Goal: Task Accomplishment & Management: Manage account settings

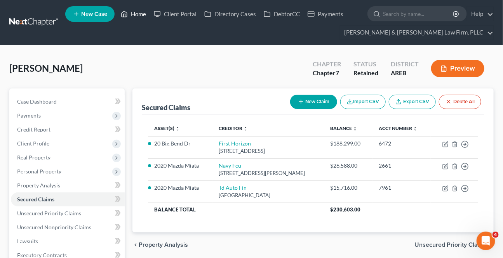
click at [129, 17] on link "Home" at bounding box center [133, 14] width 33 height 14
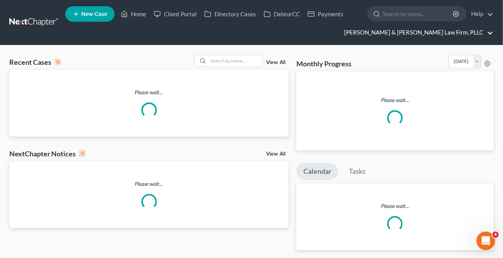
click at [491, 33] on link "[PERSON_NAME] & [PERSON_NAME] Law Firm, PLLC" at bounding box center [416, 33] width 153 height 14
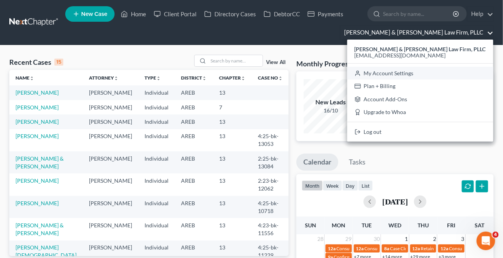
click at [452, 72] on link "My Account Settings" at bounding box center [420, 73] width 146 height 13
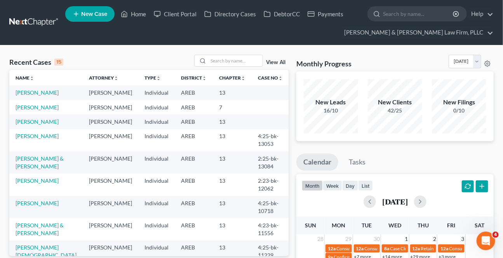
select select "5"
select select "23"
select select "2"
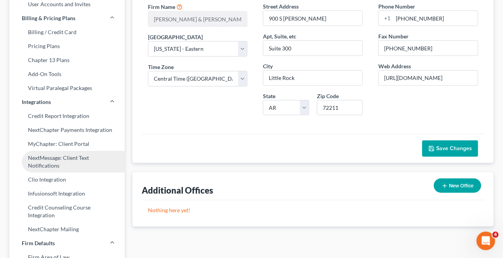
scroll to position [141, 0]
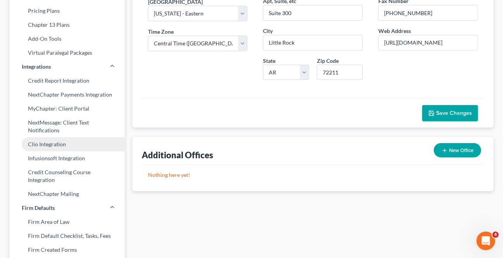
click at [53, 145] on link "Clio Integration" at bounding box center [66, 144] width 115 height 14
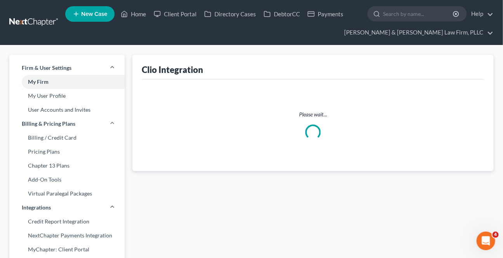
select select "1"
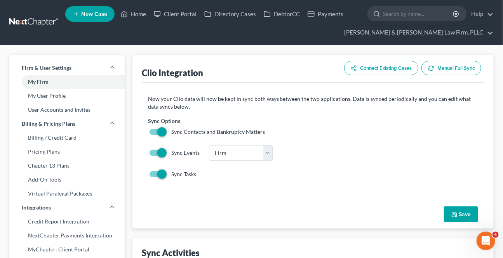
click at [463, 68] on button "Manual Full Sync" at bounding box center [451, 68] width 60 height 14
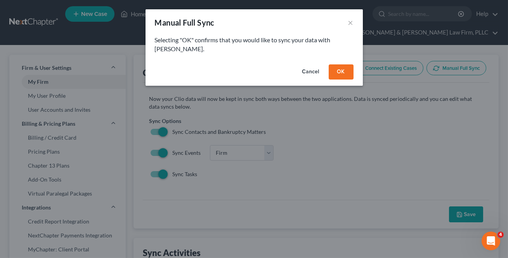
click at [344, 64] on button "OK" at bounding box center [341, 72] width 25 height 16
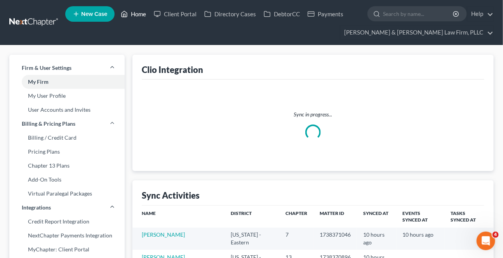
click at [142, 16] on link "Home" at bounding box center [133, 14] width 33 height 14
